Goal: Task Accomplishment & Management: Complete application form

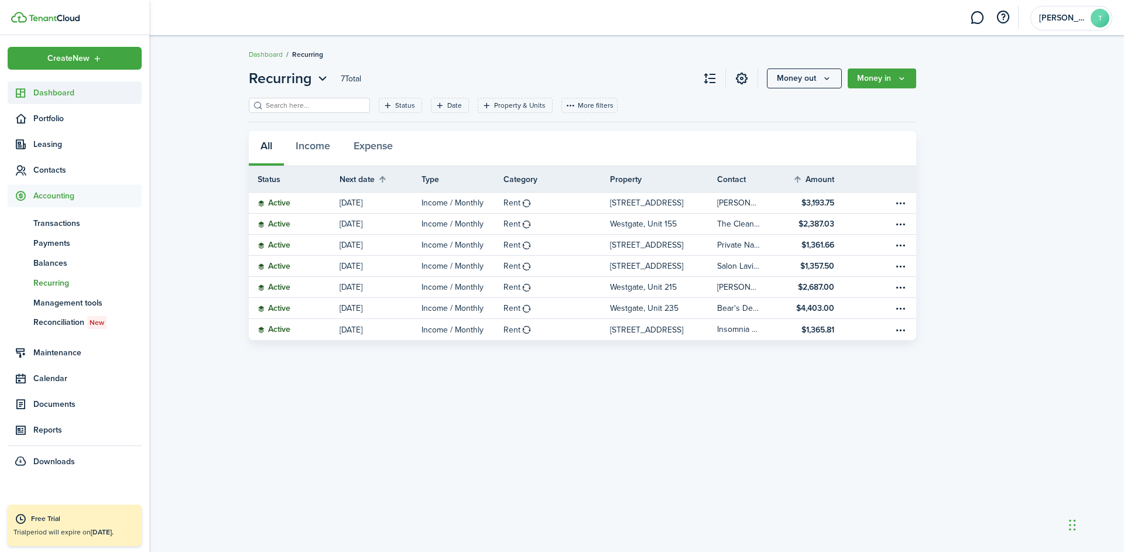
click at [45, 93] on span "Dashboard" at bounding box center [87, 93] width 108 height 12
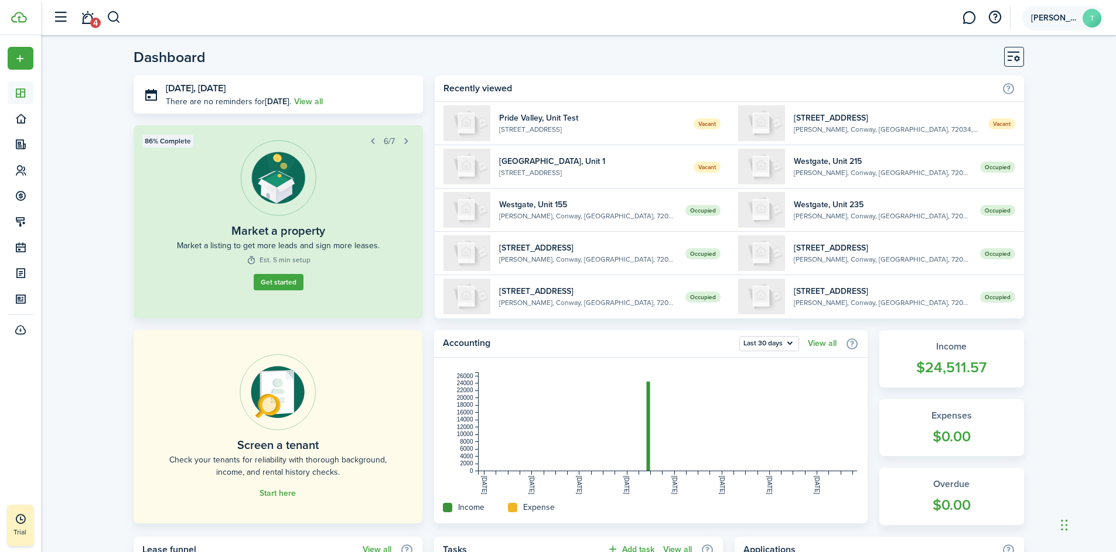
click at [1088, 18] on avatar-text "T" at bounding box center [1091, 18] width 19 height 19
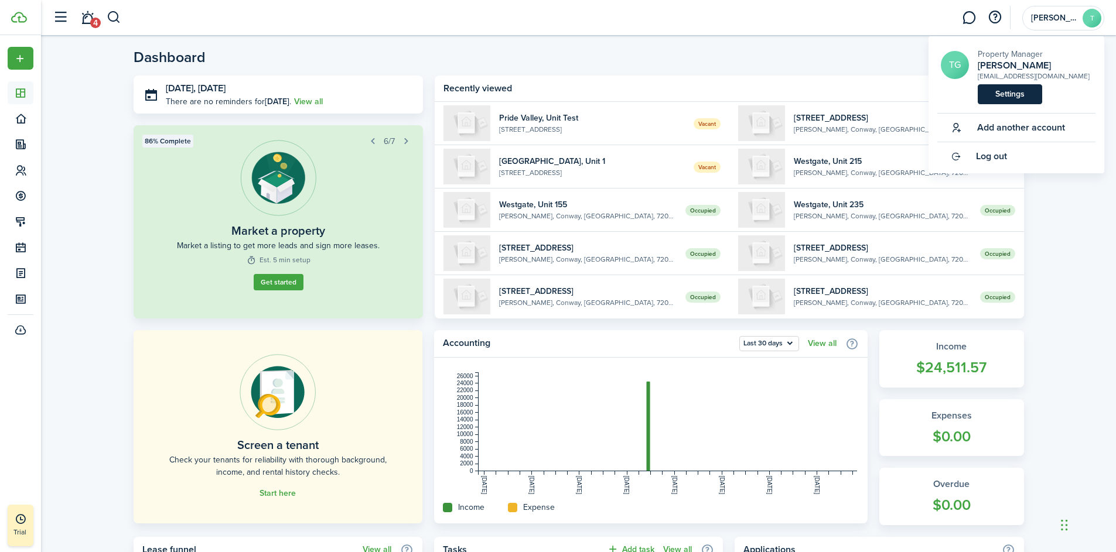
click at [1019, 103] on link "Settings" at bounding box center [1009, 94] width 64 height 20
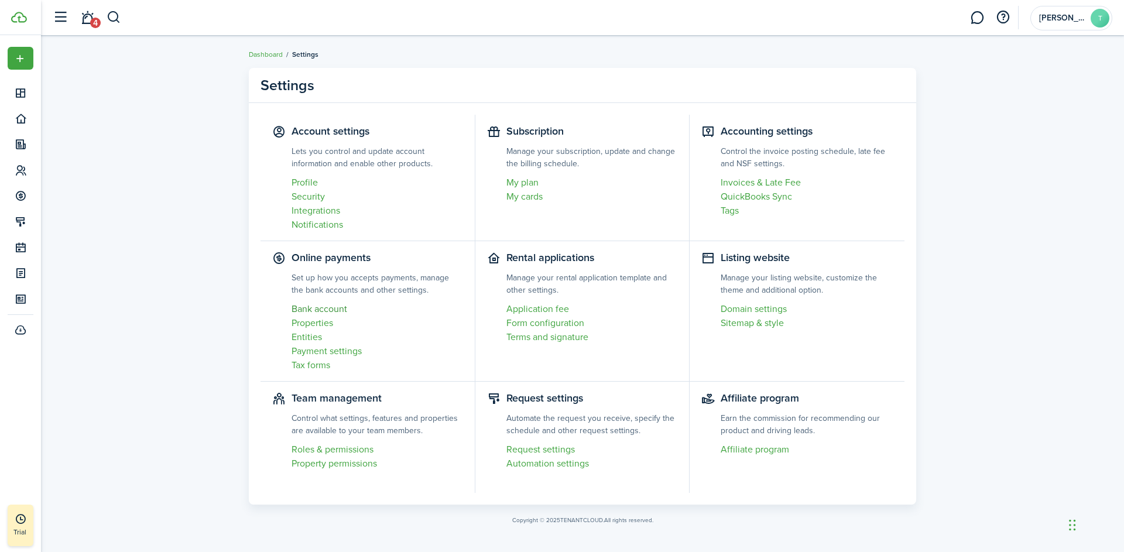
click at [300, 314] on link "Bank account" at bounding box center [378, 309] width 172 height 14
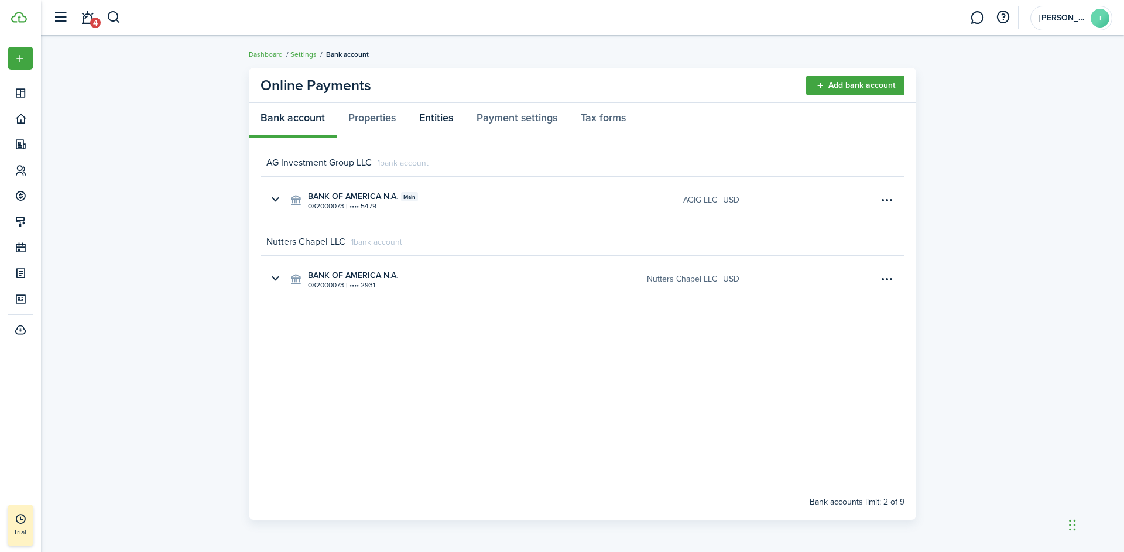
click at [435, 118] on link "Entities" at bounding box center [436, 120] width 57 height 35
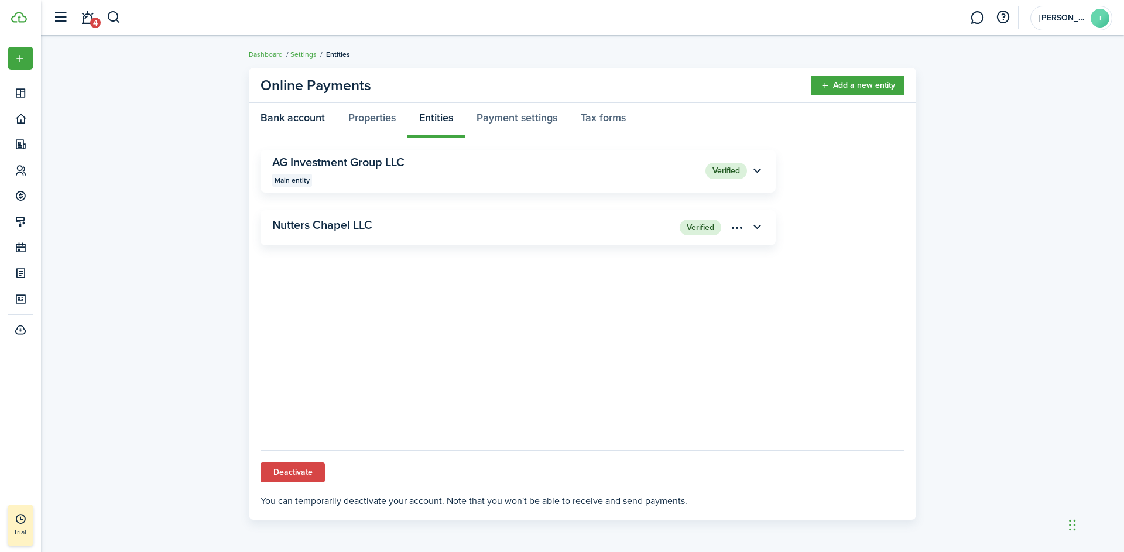
click at [291, 116] on link "Bank account" at bounding box center [293, 120] width 88 height 35
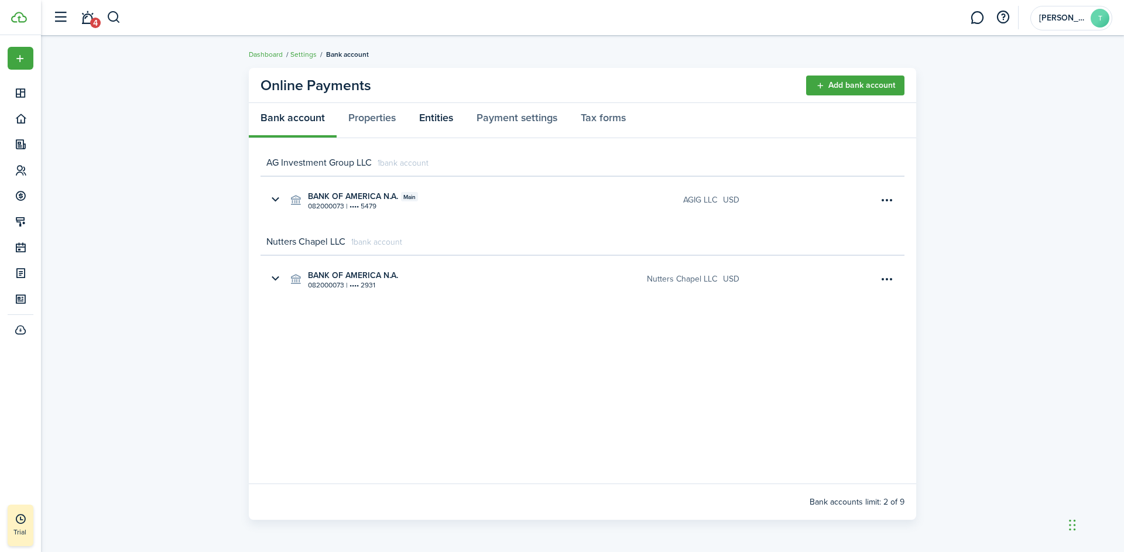
click at [431, 119] on link "Entities" at bounding box center [436, 120] width 57 height 35
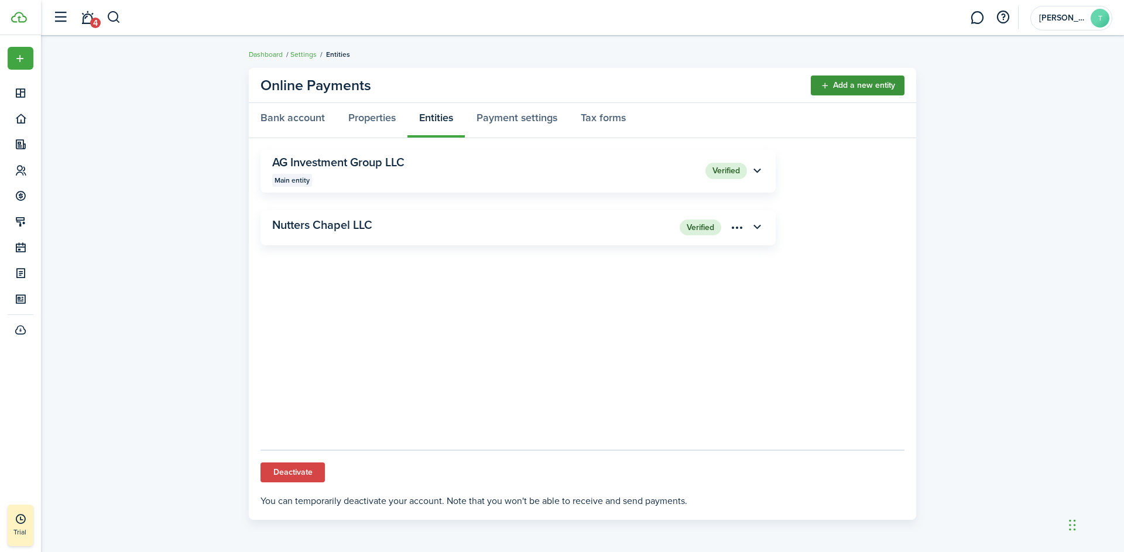
click at [863, 85] on link "Add a new entity" at bounding box center [858, 86] width 94 height 20
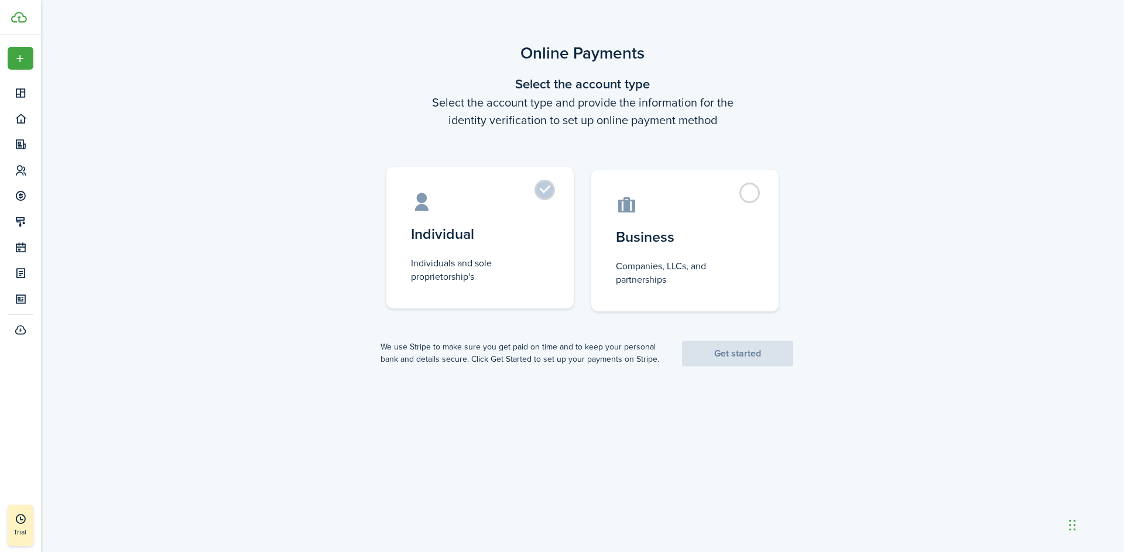
click at [555, 189] on label "Individual Individuals and sole proprietorship's" at bounding box center [480, 238] width 187 height 142
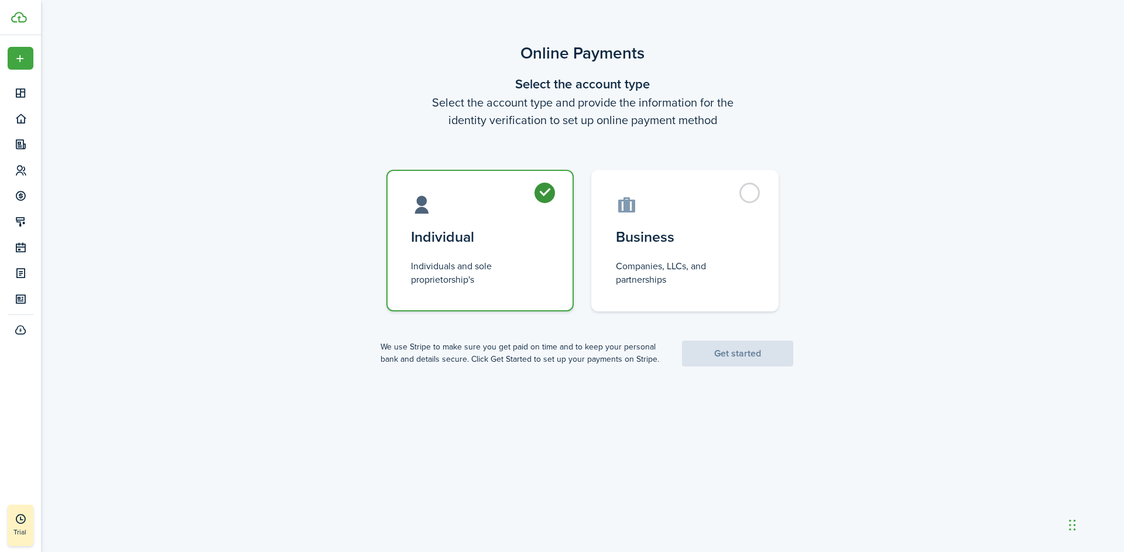
radio input "true"
click at [755, 363] on link "Get started" at bounding box center [737, 354] width 111 height 26
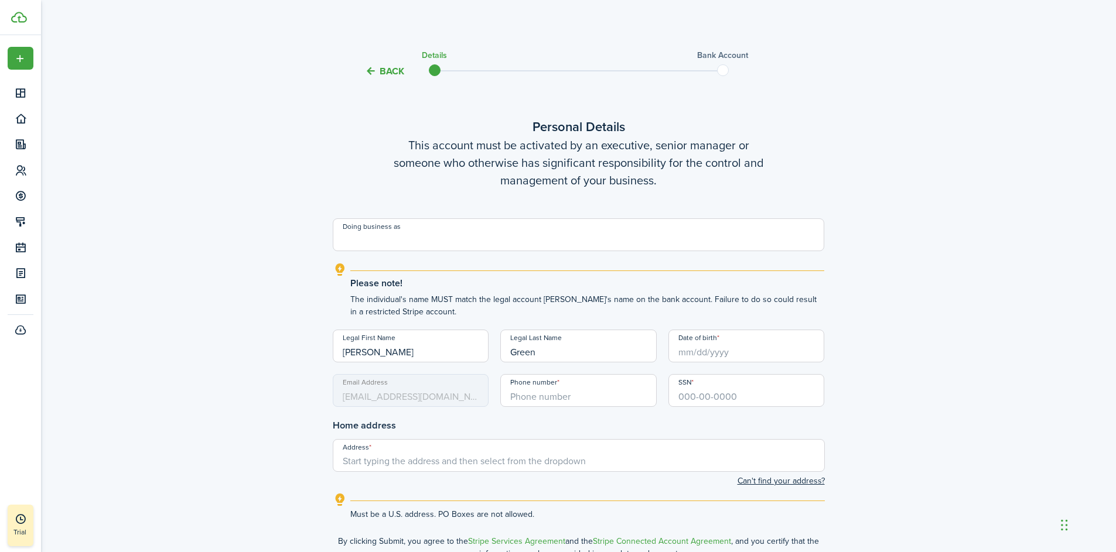
click at [394, 69] on button "Back" at bounding box center [384, 71] width 39 height 12
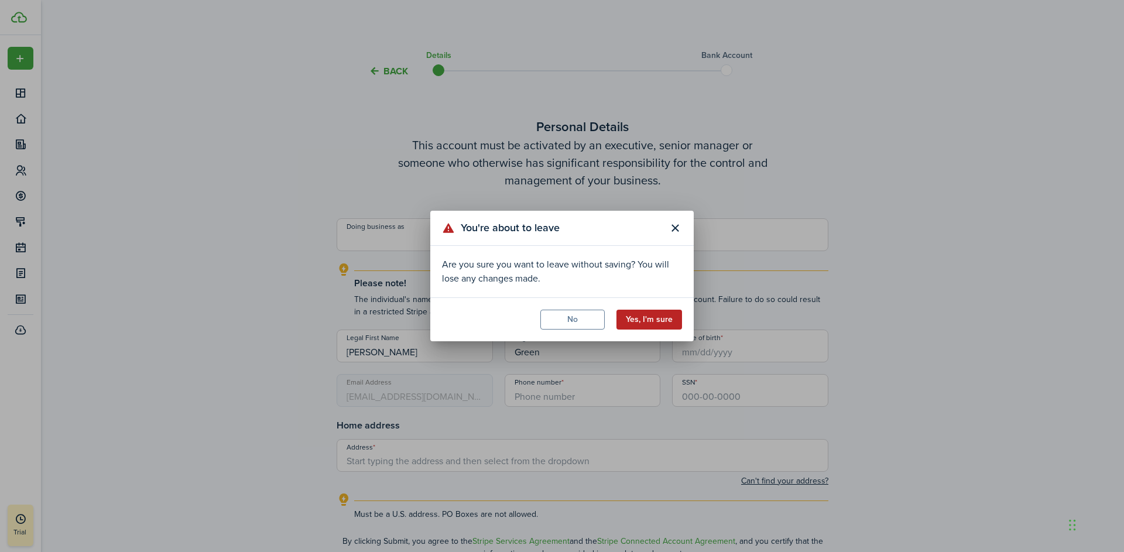
click at [644, 327] on button "Yes, I'm sure" at bounding box center [650, 320] width 66 height 20
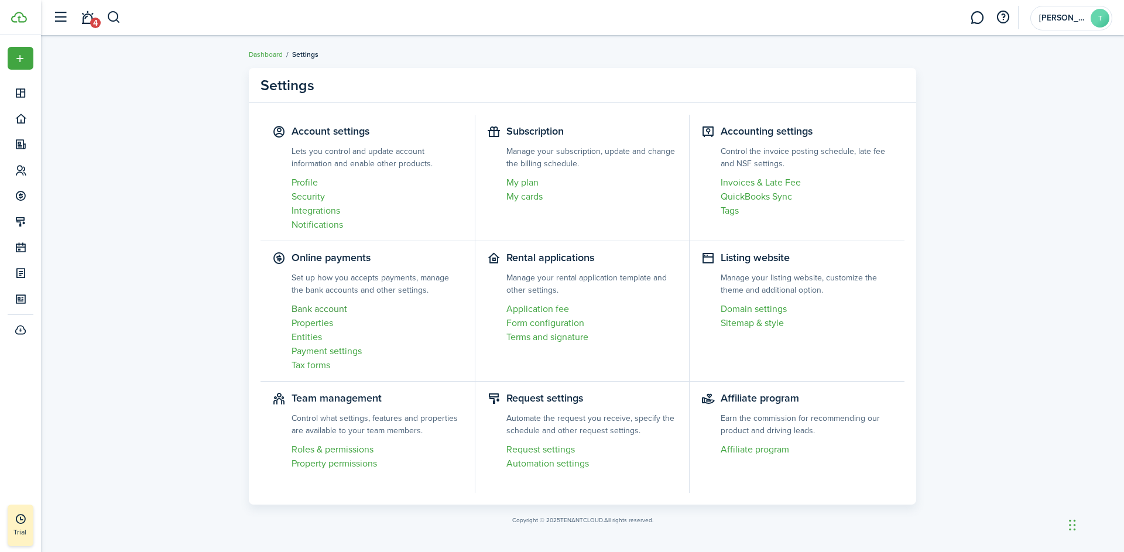
click at [328, 311] on link "Bank account" at bounding box center [378, 309] width 172 height 14
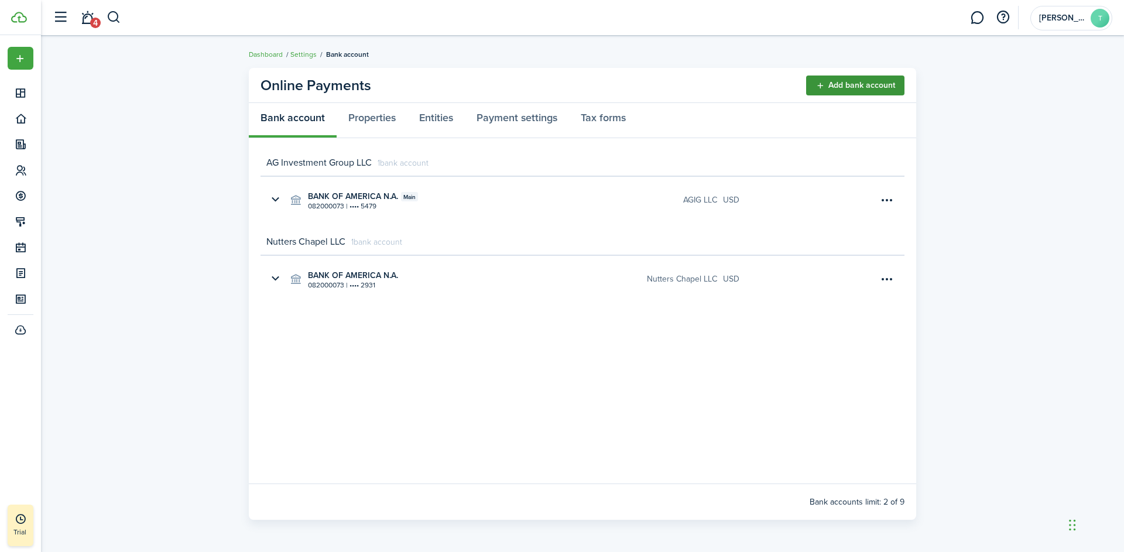
click at [845, 86] on button "Add bank account" at bounding box center [855, 86] width 98 height 20
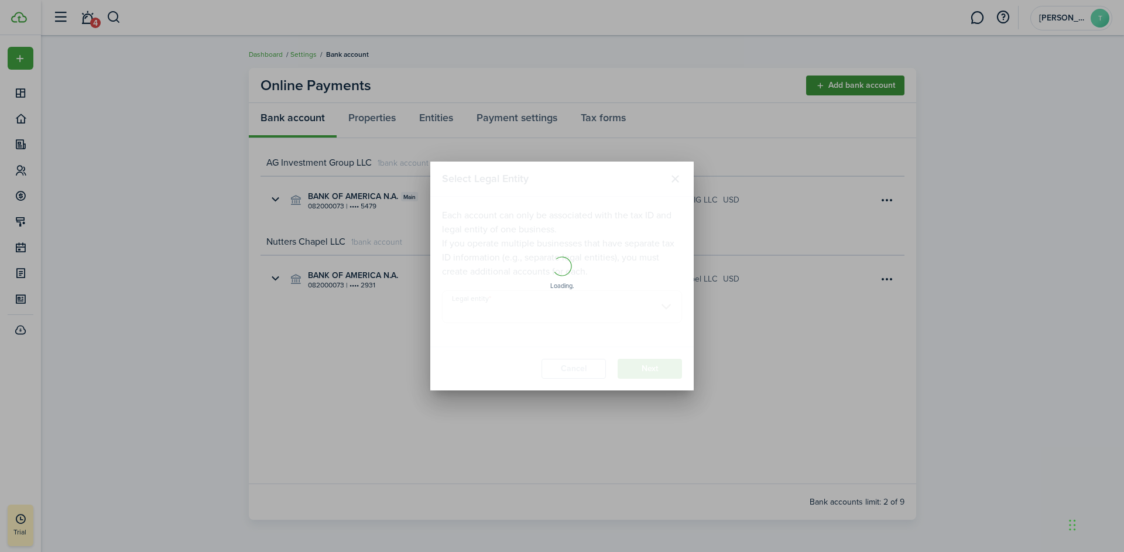
type input "AG Investment Group LLC"
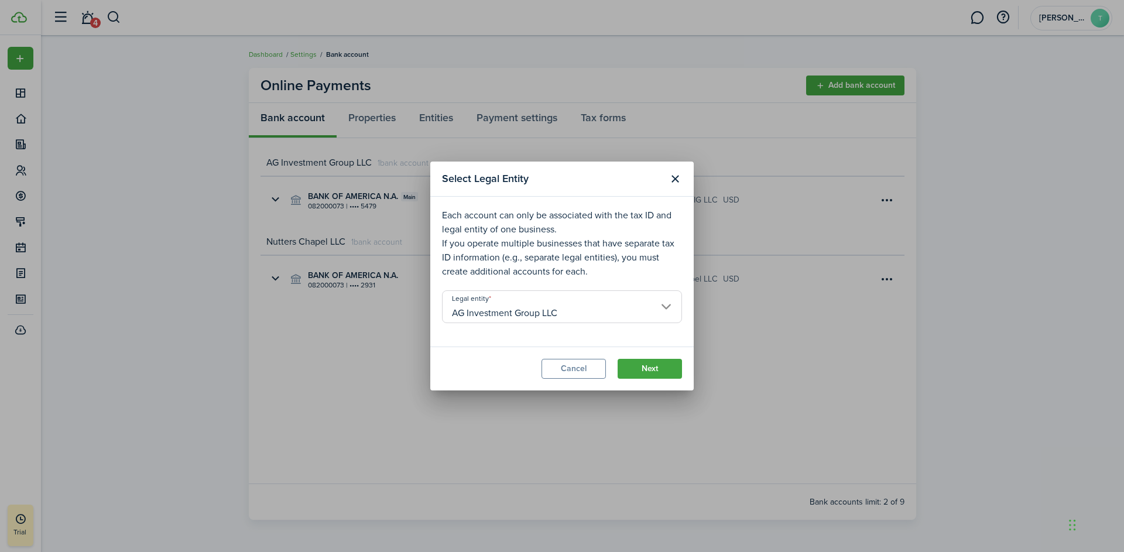
click at [531, 307] on input "AG Investment Group LLC" at bounding box center [562, 306] width 240 height 33
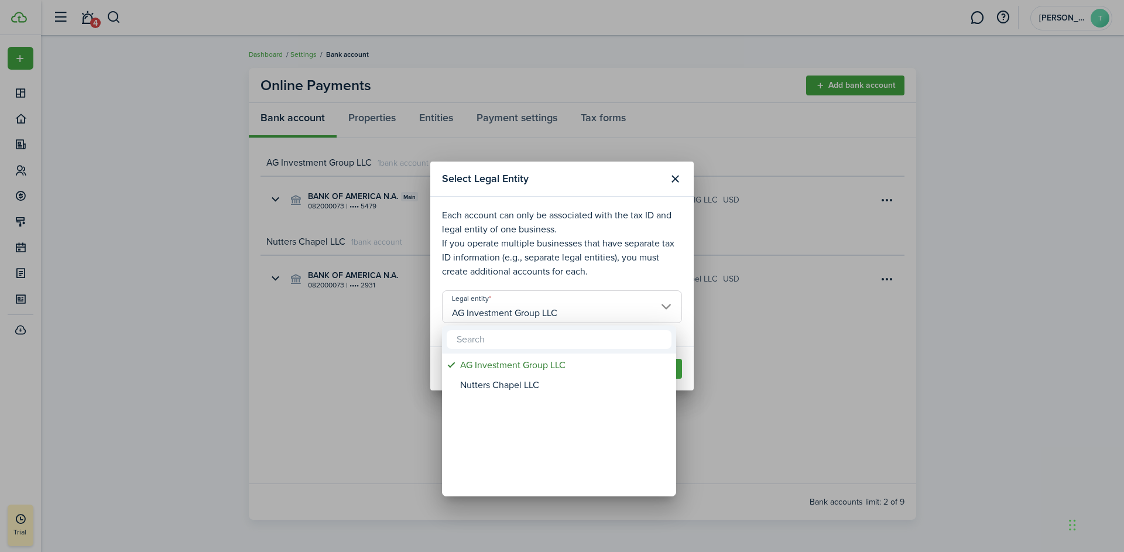
click at [899, 364] on div at bounding box center [562, 276] width 1312 height 740
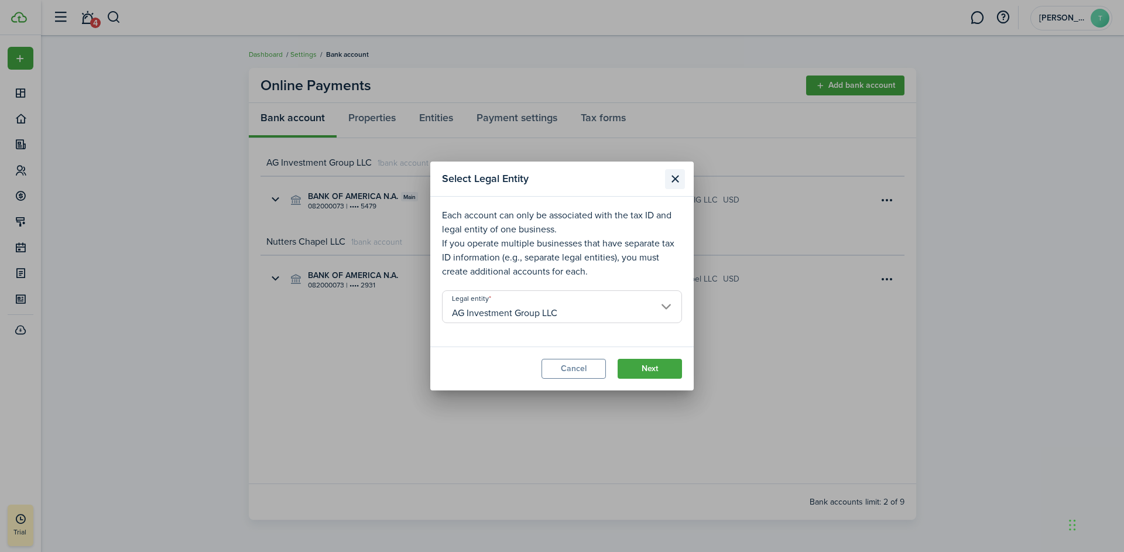
click at [672, 179] on button "Close modal" at bounding box center [675, 179] width 20 height 20
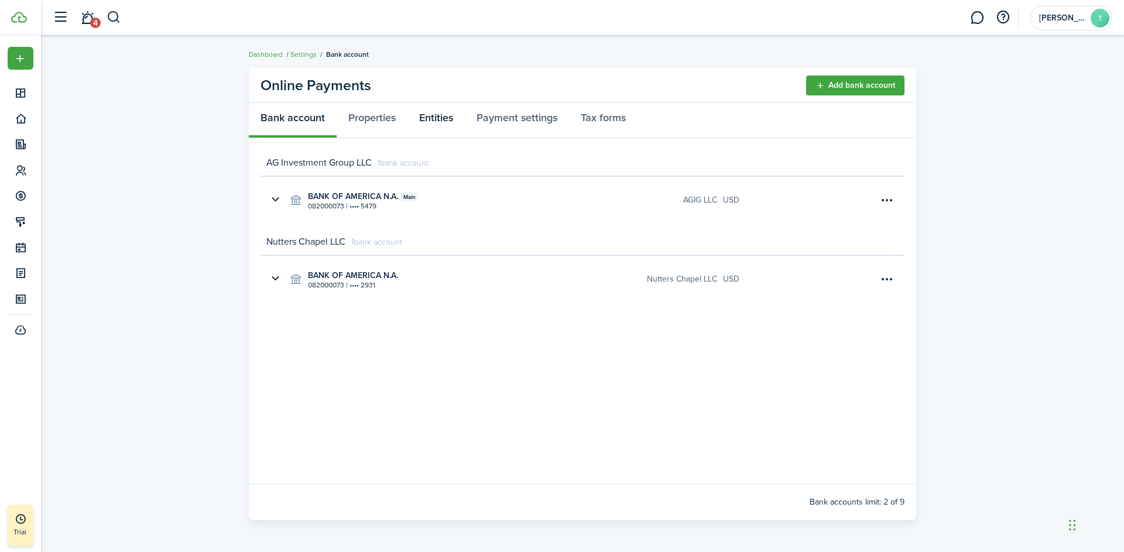
click at [421, 124] on link "Entities" at bounding box center [436, 120] width 57 height 35
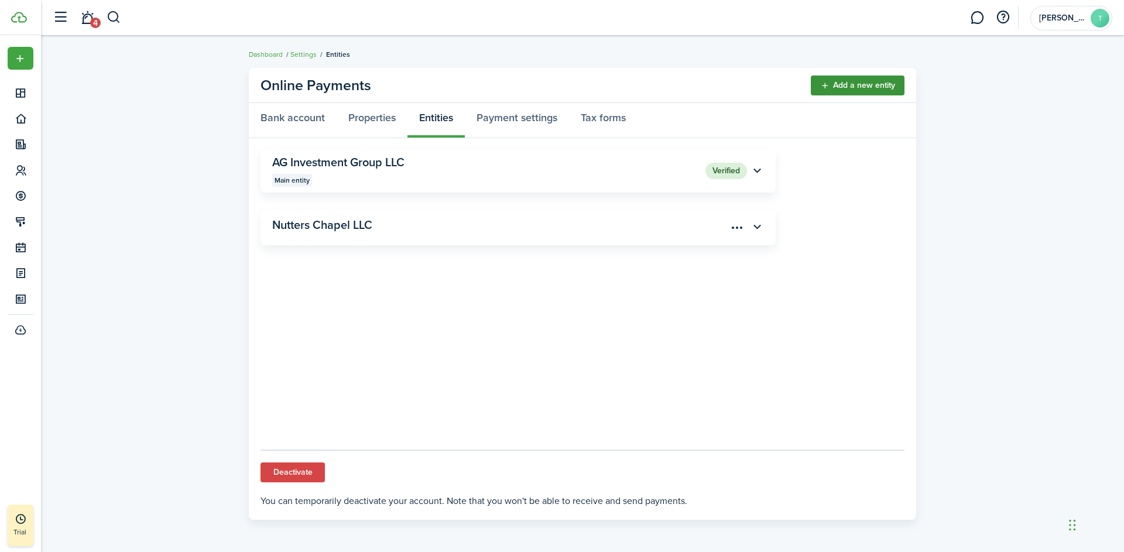
click at [872, 84] on link "Add a new entity" at bounding box center [858, 86] width 94 height 20
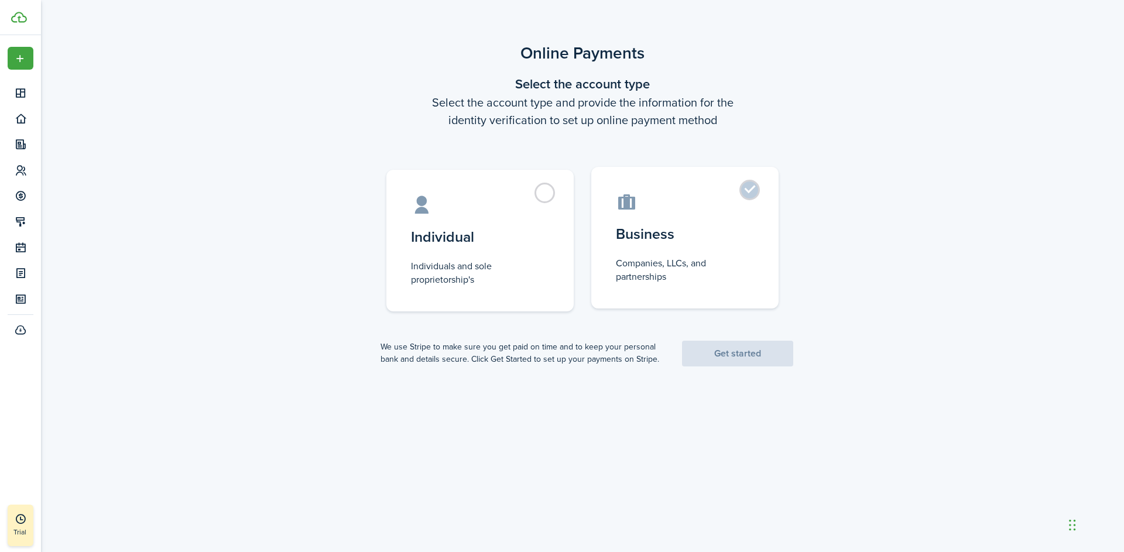
click at [751, 196] on label "Business Companies, LLCs, and partnerships" at bounding box center [685, 238] width 187 height 142
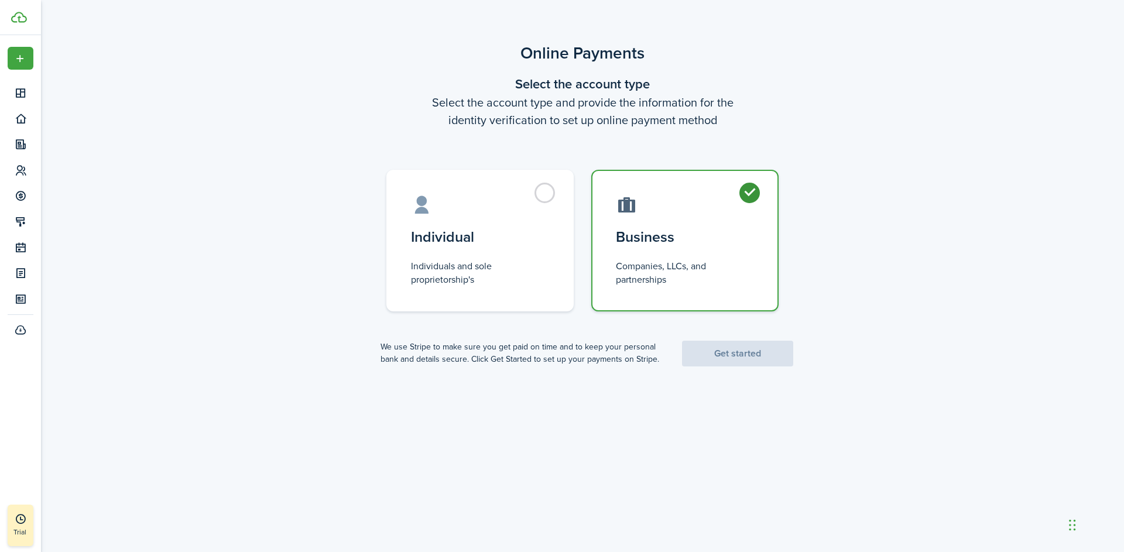
radio input "true"
click at [755, 348] on link "Get started" at bounding box center [737, 354] width 111 height 26
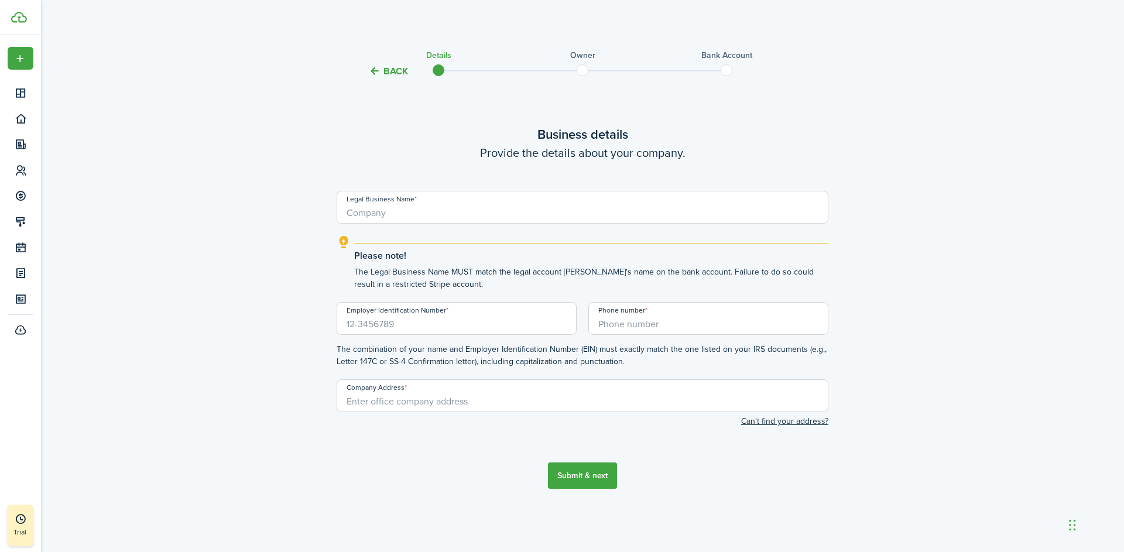
click at [394, 211] on input "Legal Business Name" at bounding box center [583, 207] width 492 height 33
type input "BAtchbarn LLC"
drag, startPoint x: 356, startPoint y: 214, endPoint x: 362, endPoint y: 216, distance: 6.1
click at [356, 214] on input "BAtchbarn LLC" at bounding box center [583, 207] width 492 height 33
type input "Batchbarn LLC"
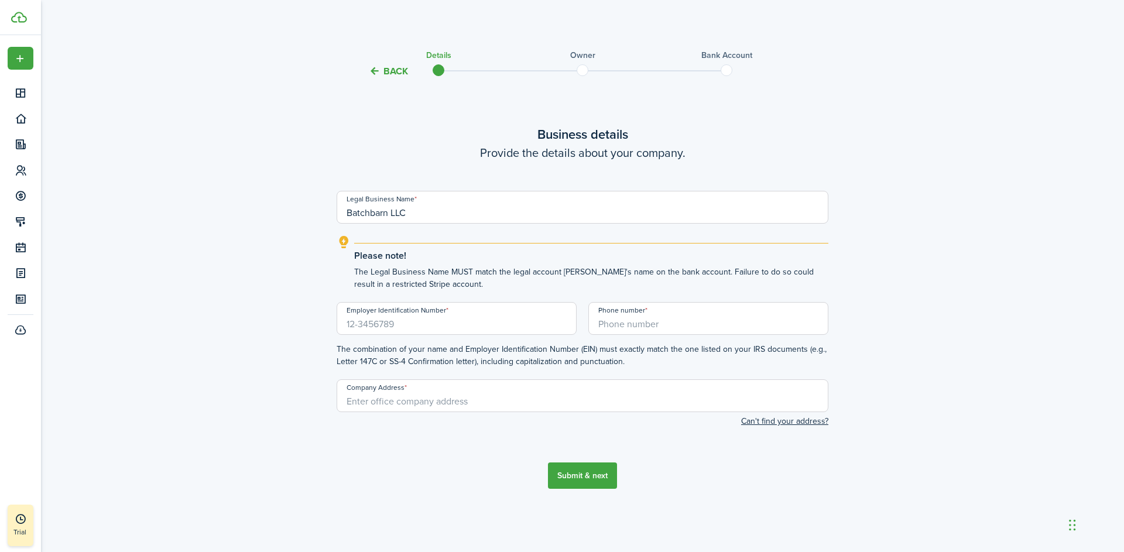
click at [481, 324] on input "Employer Identification Number" at bounding box center [457, 318] width 240 height 33
type input "[US_EMPLOYER_IDENTIFICATION_NUMBER]"
click at [657, 322] on input "+1" at bounding box center [709, 318] width 240 height 33
type input "[PHONE_NUMBER]"
click at [546, 401] on input "Company Address" at bounding box center [583, 396] width 492 height 33
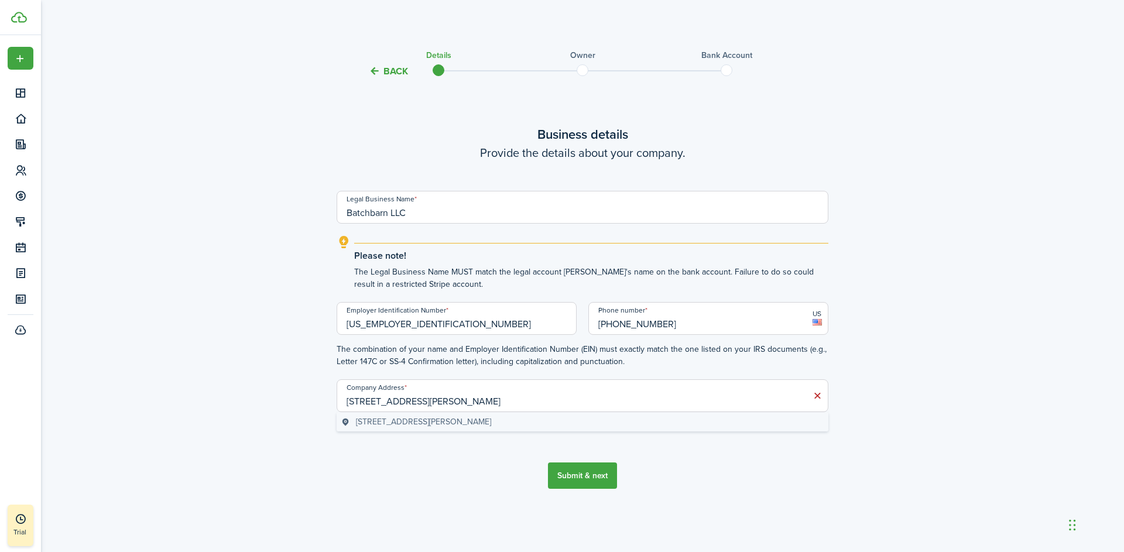
click at [491, 422] on span "[STREET_ADDRESS][PERSON_NAME]" at bounding box center [423, 422] width 135 height 12
type input "[STREET_ADDRESS][PERSON_NAME]"
click at [581, 474] on button "Submit & next" at bounding box center [582, 476] width 69 height 26
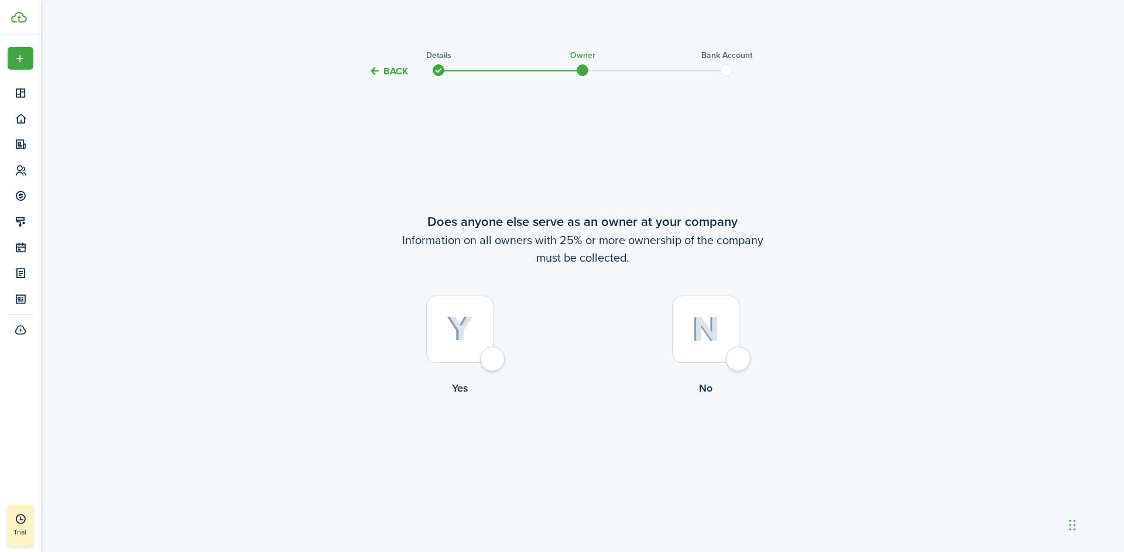
click at [494, 361] on div at bounding box center [459, 329] width 67 height 67
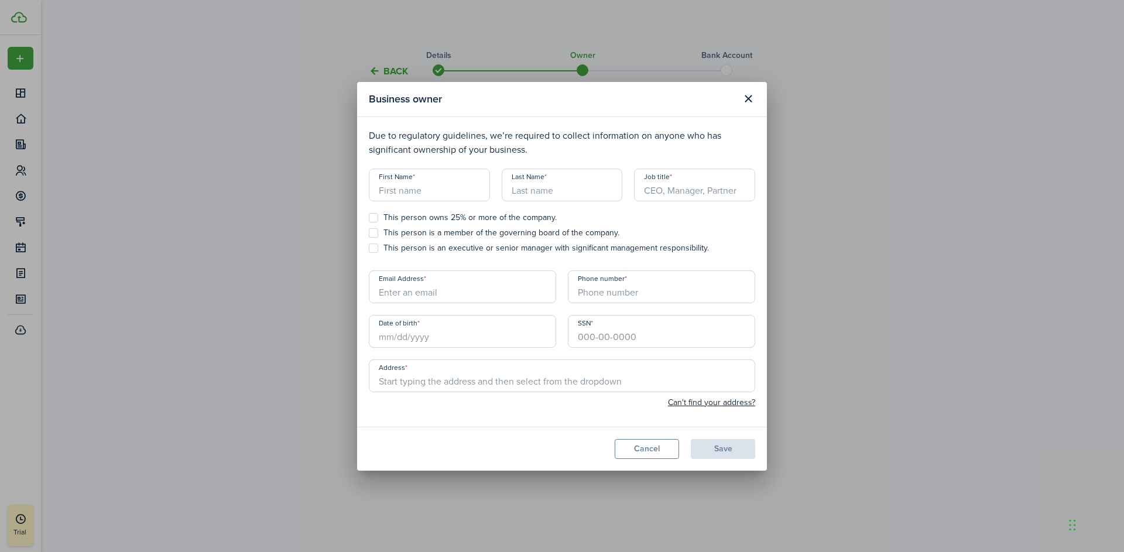
radio input "true"
click at [445, 192] on input "First Name" at bounding box center [429, 185] width 121 height 33
type input "[PERSON_NAME]"
type input "Vice President"
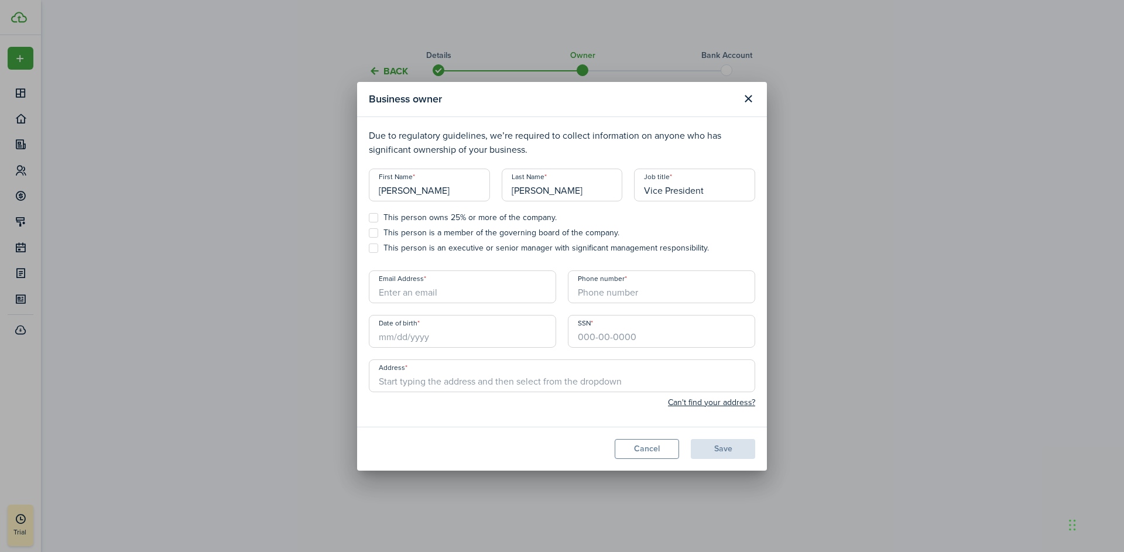
click at [465, 293] on input "Email Address" at bounding box center [462, 287] width 187 height 33
type input "[PERSON_NAME][EMAIL_ADDRESS][DOMAIN_NAME]"
click at [429, 337] on input "Date of birth" at bounding box center [462, 331] width 187 height 33
type input "[PHONE_NUMBER]"
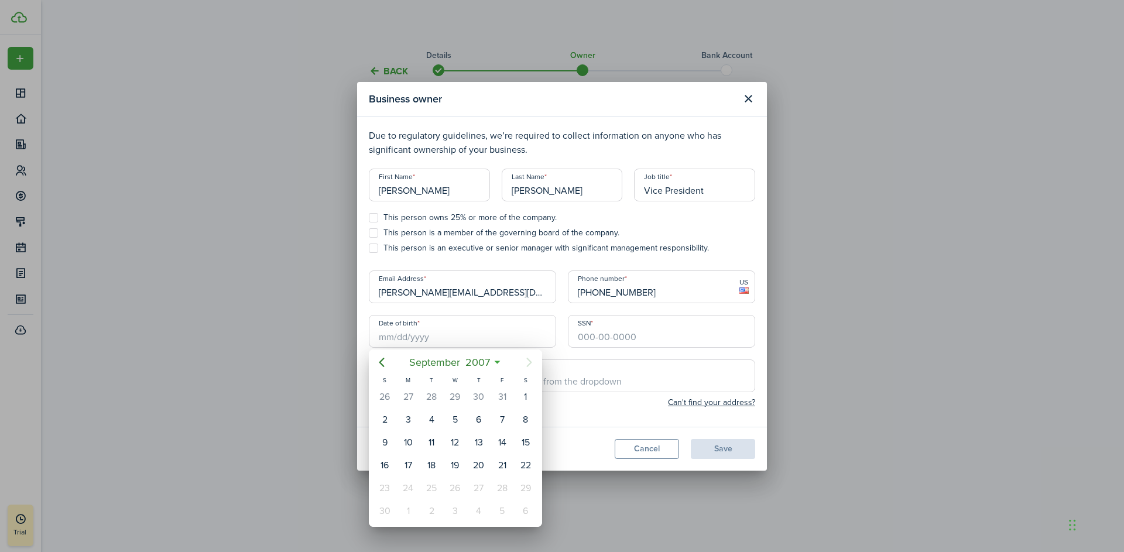
click at [501, 360] on icon at bounding box center [497, 363] width 12 height 12
click at [500, 362] on icon at bounding box center [497, 363] width 12 height 12
click at [494, 364] on mbsc-button "[DATE]" at bounding box center [449, 362] width 95 height 21
click at [460, 364] on span "2007" at bounding box center [450, 362] width 30 height 21
click at [384, 363] on icon "Previous page" at bounding box center [382, 362] width 14 height 14
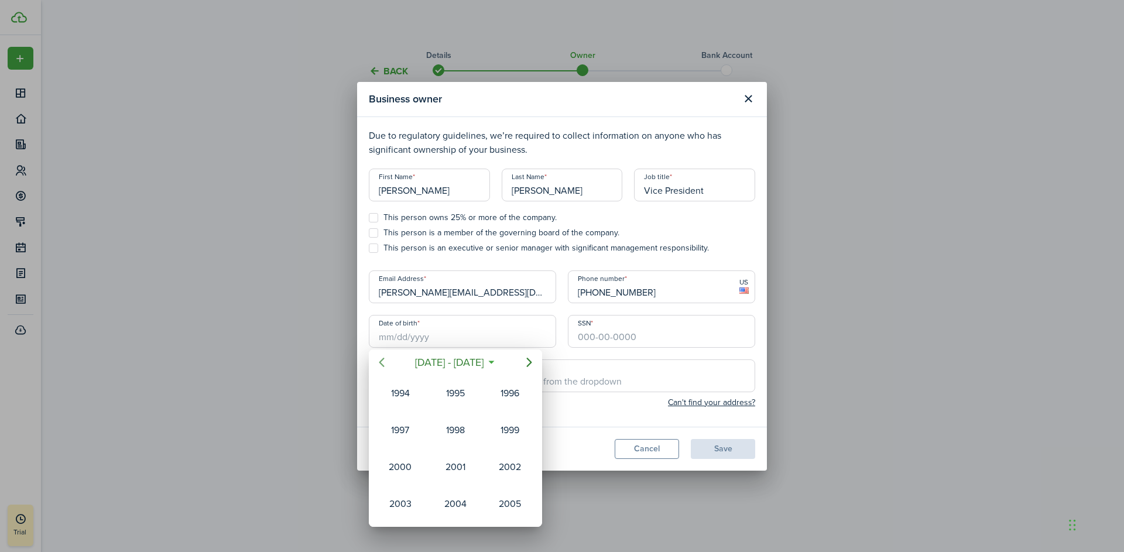
click at [384, 363] on icon "Previous page" at bounding box center [382, 362] width 14 height 14
click at [402, 504] on div "1979" at bounding box center [401, 504] width 42 height 19
click at [511, 398] on div "Mar" at bounding box center [510, 393] width 42 height 19
click at [477, 442] on div "15" at bounding box center [479, 443] width 18 height 18
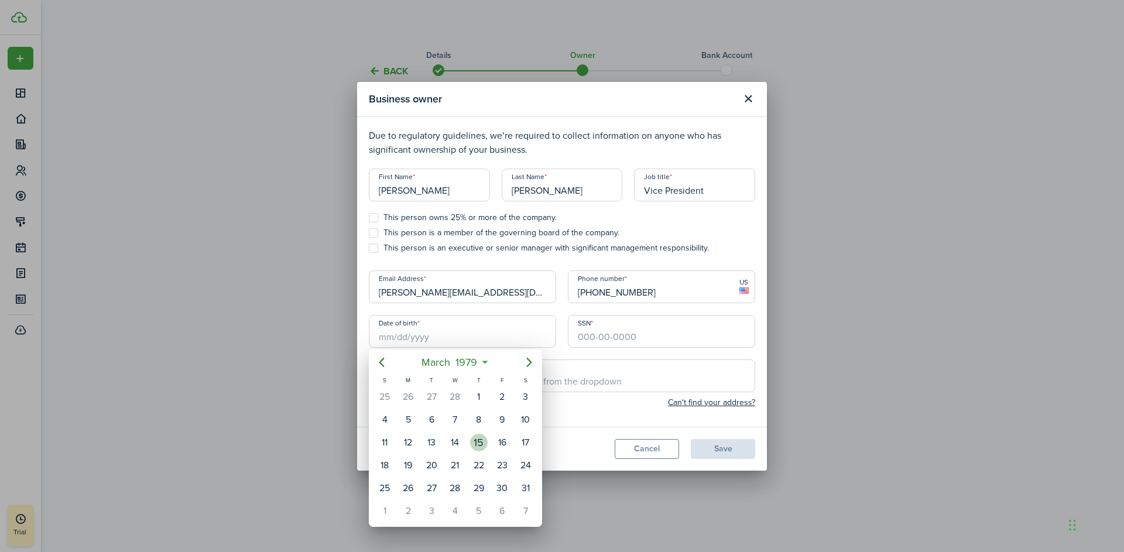
type input "[DATE]"
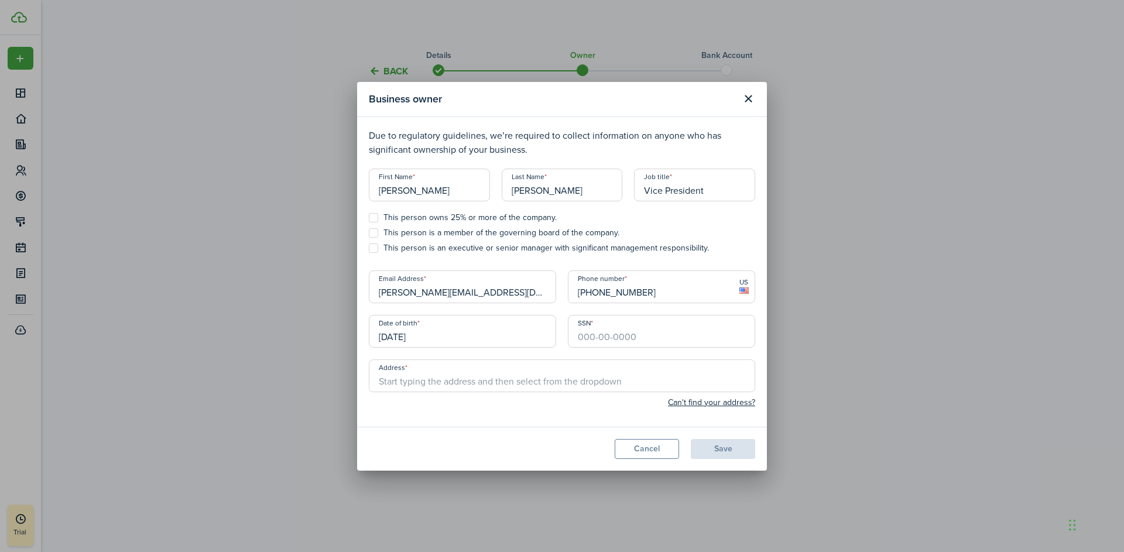
click at [593, 340] on input "SSN" at bounding box center [661, 331] width 187 height 33
type input "430-67-1460"
click at [484, 380] on input "Address" at bounding box center [562, 376] width 387 height 33
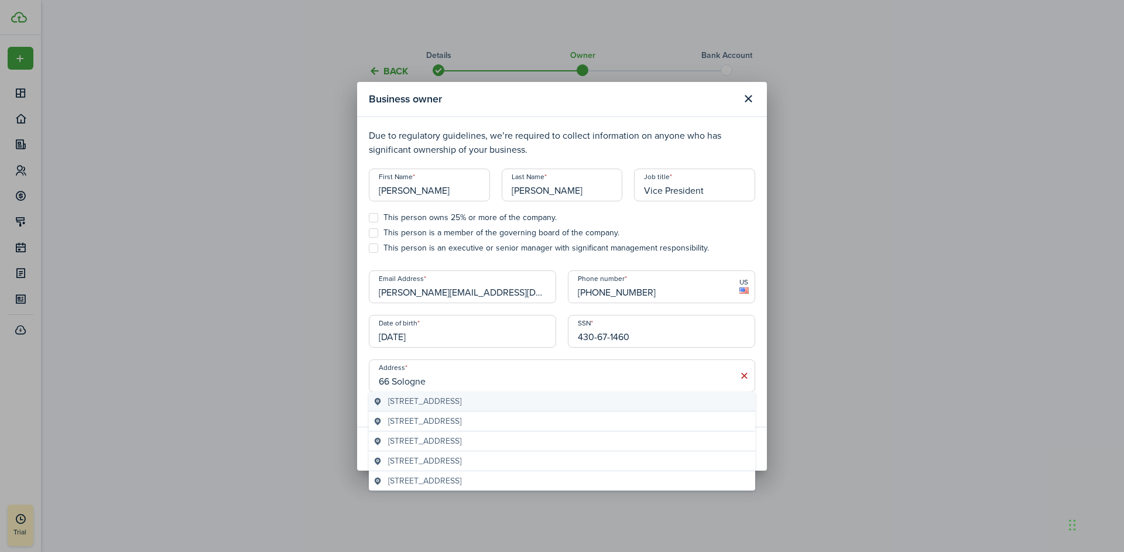
click at [461, 401] on span "[STREET_ADDRESS]" at bounding box center [424, 401] width 73 height 12
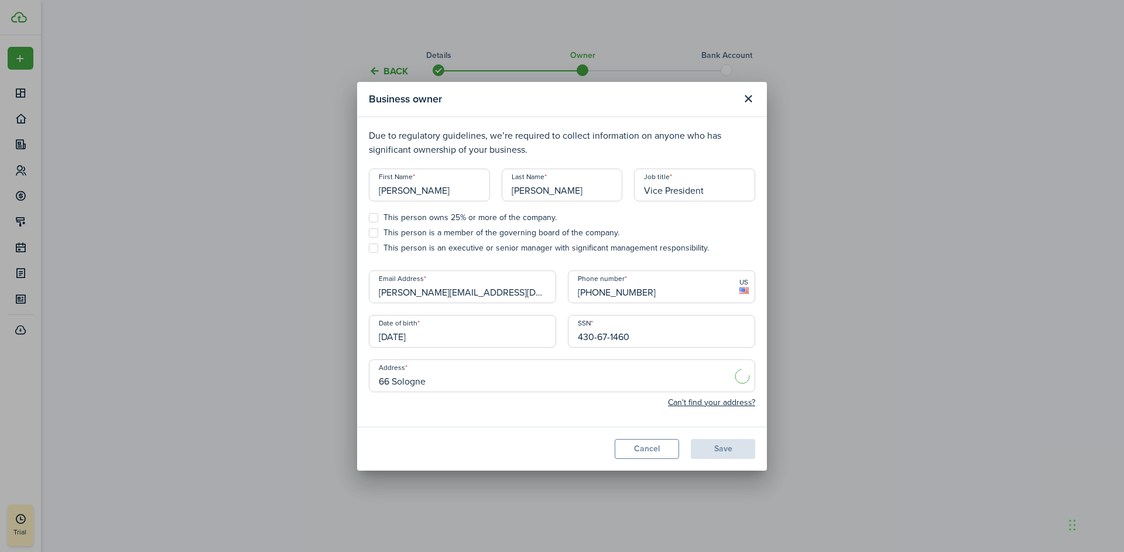
type input "[STREET_ADDRESS]"
click at [378, 220] on label "This person owns 25% or more of the company." at bounding box center [463, 217] width 188 height 9
click at [369, 218] on input "This person owns 25% or more of the company." at bounding box center [368, 217] width 1 height 1
checkbox input "true"
click at [377, 232] on label "This person is a member of the governing board of the company." at bounding box center [494, 232] width 251 height 9
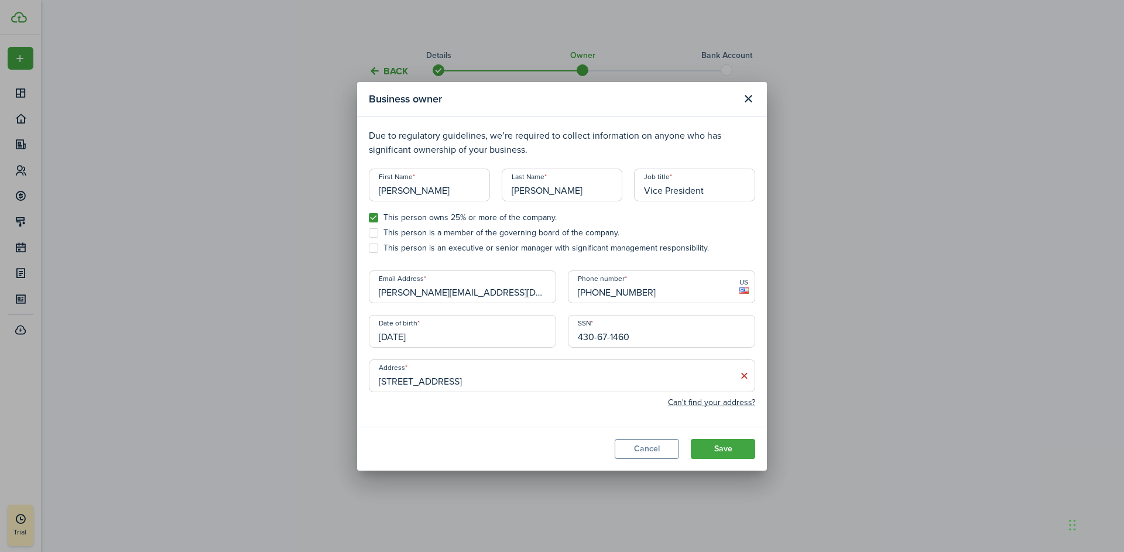
click at [369, 233] on input "This person is a member of the governing board of the company." at bounding box center [368, 233] width 1 height 1
checkbox input "true"
click at [377, 247] on label "This person is an executive or senior manager with significant management respo…" at bounding box center [539, 248] width 340 height 9
click at [369, 248] on input "This person is an executive or senior manager with significant management respo…" at bounding box center [368, 248] width 1 height 1
checkbox input "true"
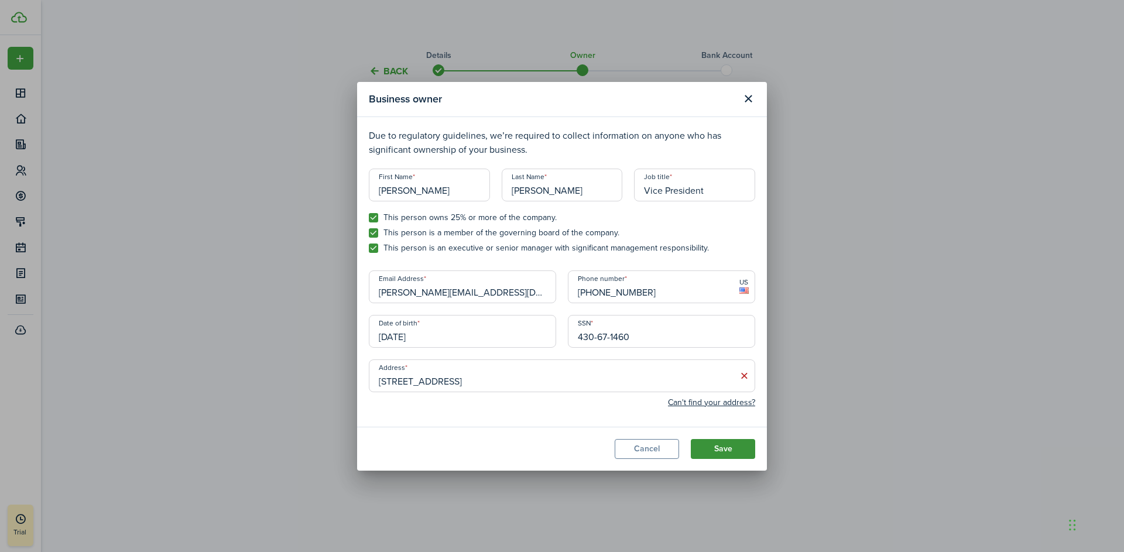
click at [723, 446] on button "Save" at bounding box center [723, 449] width 64 height 20
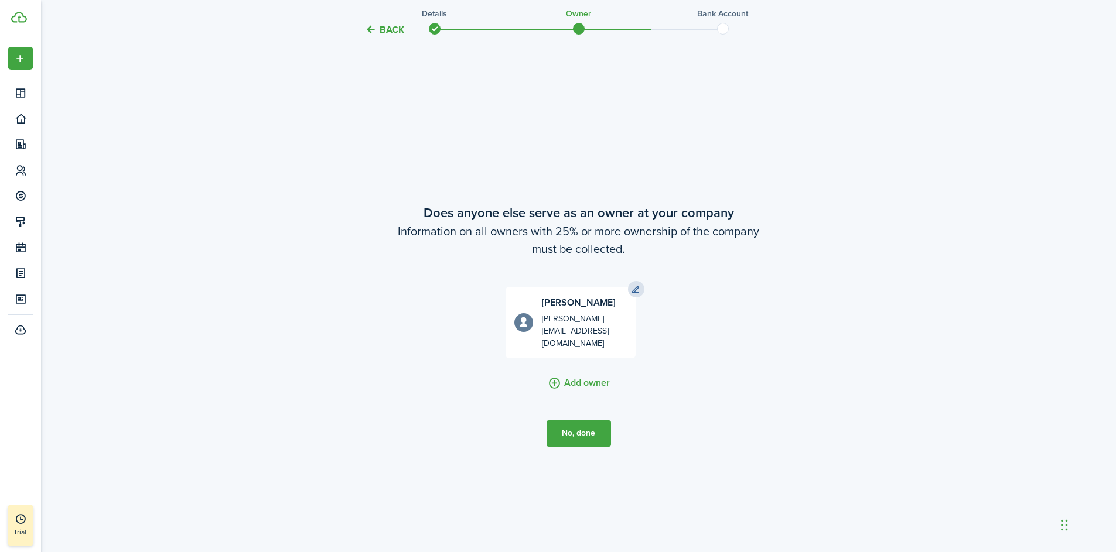
scroll to position [473, 0]
click at [578, 423] on button "No, done" at bounding box center [578, 432] width 64 height 26
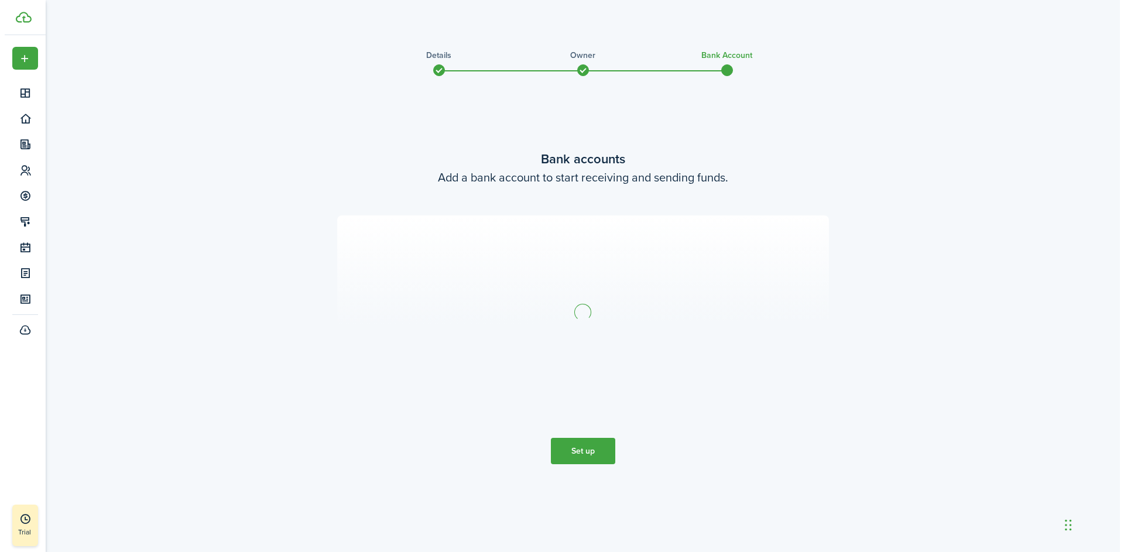
scroll to position [0, 0]
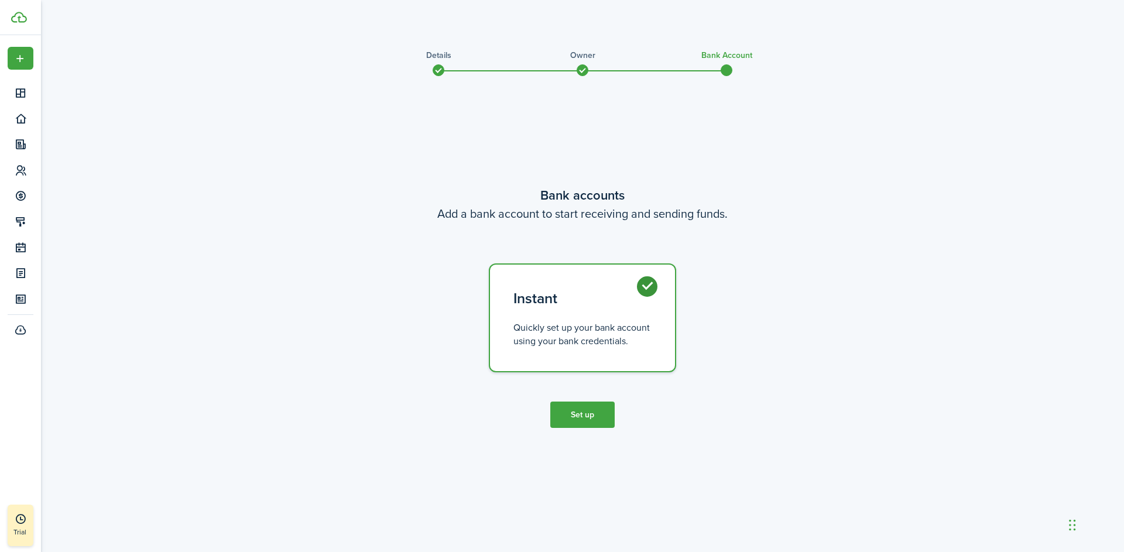
click at [586, 415] on button "Set up" at bounding box center [583, 415] width 64 height 26
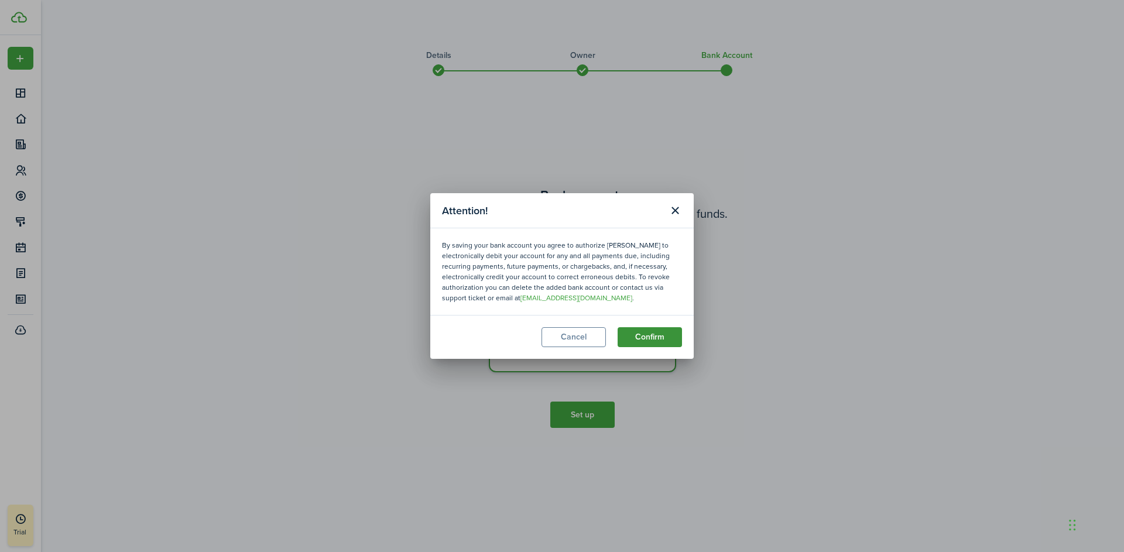
click at [644, 336] on button "Confirm" at bounding box center [650, 337] width 64 height 20
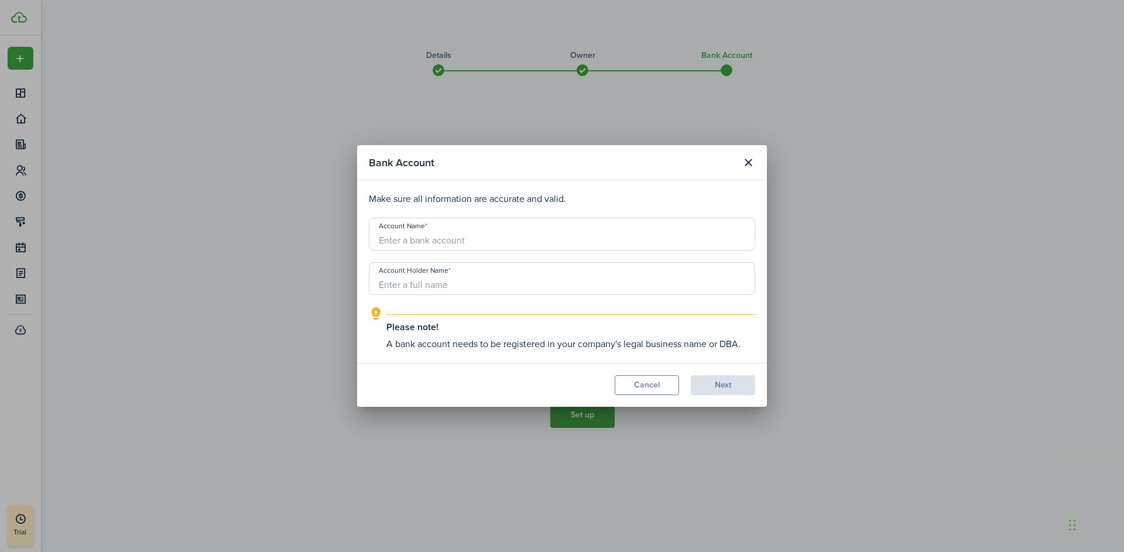
click at [460, 242] on input "Account Name" at bounding box center [562, 234] width 387 height 33
type input "Batchbarn LLC"
type input "[PERSON_NAME]"
click at [727, 382] on button "Next" at bounding box center [723, 385] width 64 height 20
click at [216, 234] on div "Bank Account Make sure all information are accurate and valid. Account Name Bat…" at bounding box center [562, 276] width 1124 height 552
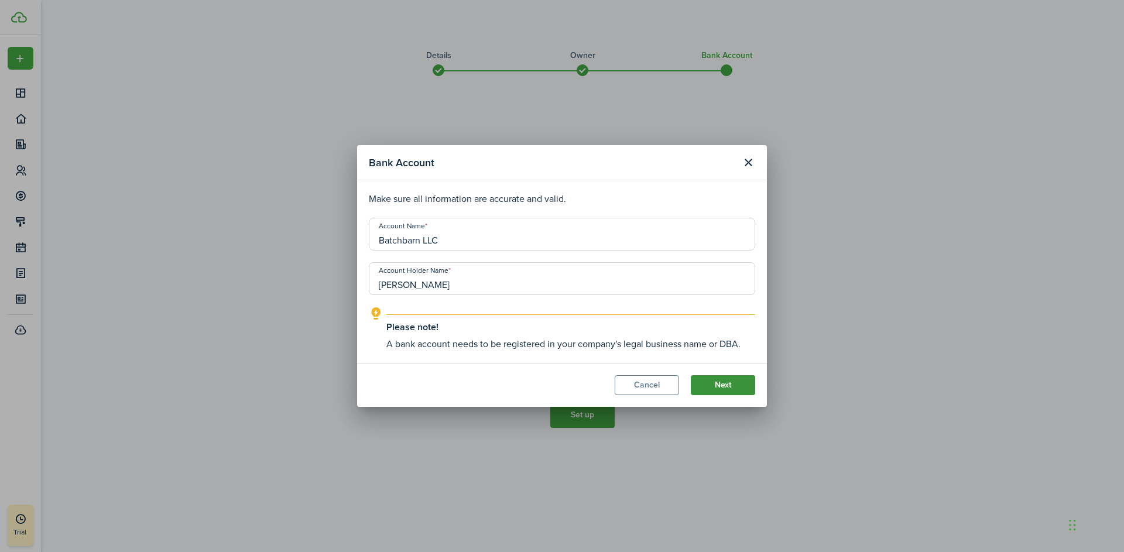
click at [720, 384] on button "Next" at bounding box center [723, 385] width 64 height 20
